Goal: Use online tool/utility: Utilize a website feature to perform a specific function

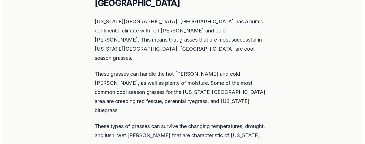
scroll to position [341, 0]
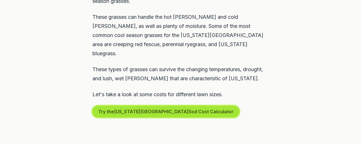
click at [167, 106] on button "Try the [US_STATE] City Sod Cost Calculator" at bounding box center [165, 111] width 147 height 11
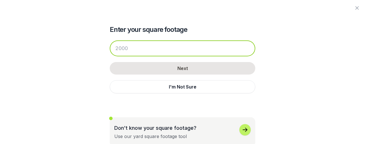
click at [149, 51] on input "number" at bounding box center [183, 48] width 146 height 16
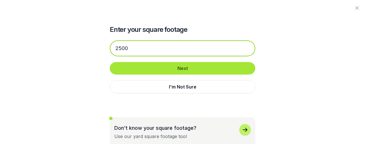
type input "2500"
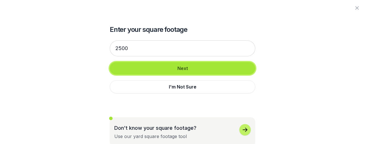
click at [158, 67] on button "Next" at bounding box center [183, 68] width 146 height 13
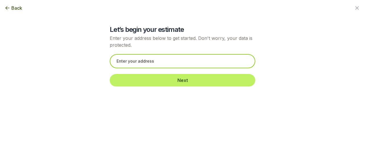
click at [156, 61] on input "text" at bounding box center [183, 61] width 146 height 14
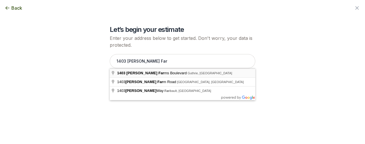
type input "[STREET_ADDRESS][PERSON_NAME]"
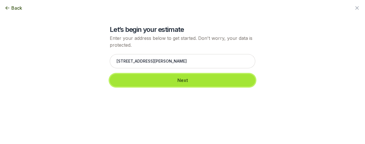
click at [139, 77] on button "Next" at bounding box center [183, 80] width 146 height 13
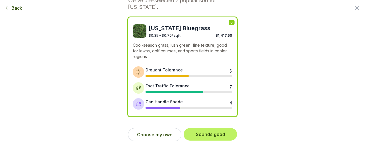
scroll to position [42, 0]
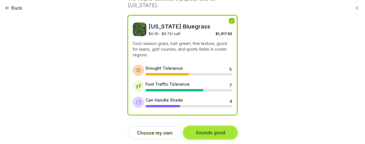
click at [208, 131] on button "Sounds good" at bounding box center [210, 132] width 53 height 13
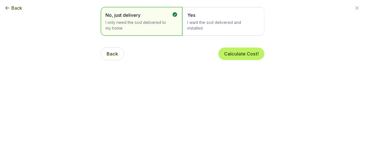
scroll to position [0, 0]
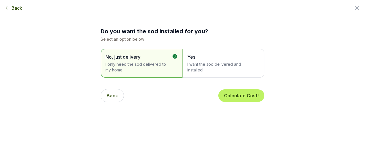
click at [209, 68] on span "I want the sod delivered and installed" at bounding box center [220, 66] width 67 height 11
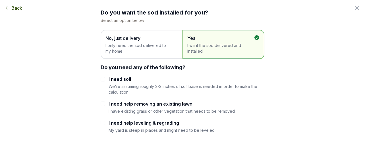
scroll to position [28, 0]
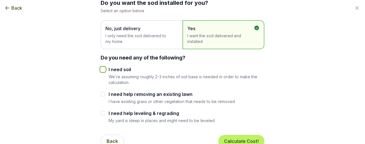
click at [101, 71] on input "I need soil" at bounding box center [103, 69] width 5 height 5
checkbox input "true"
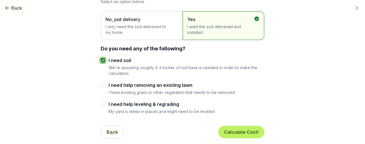
scroll to position [42, 0]
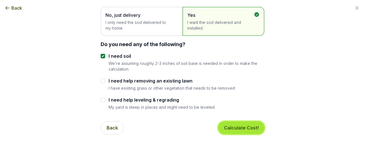
click at [235, 126] on button "Calculate Cost!" at bounding box center [241, 127] width 46 height 13
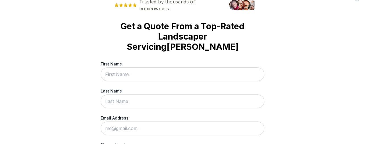
scroll to position [0, 0]
